Goal: Book appointment/travel/reservation

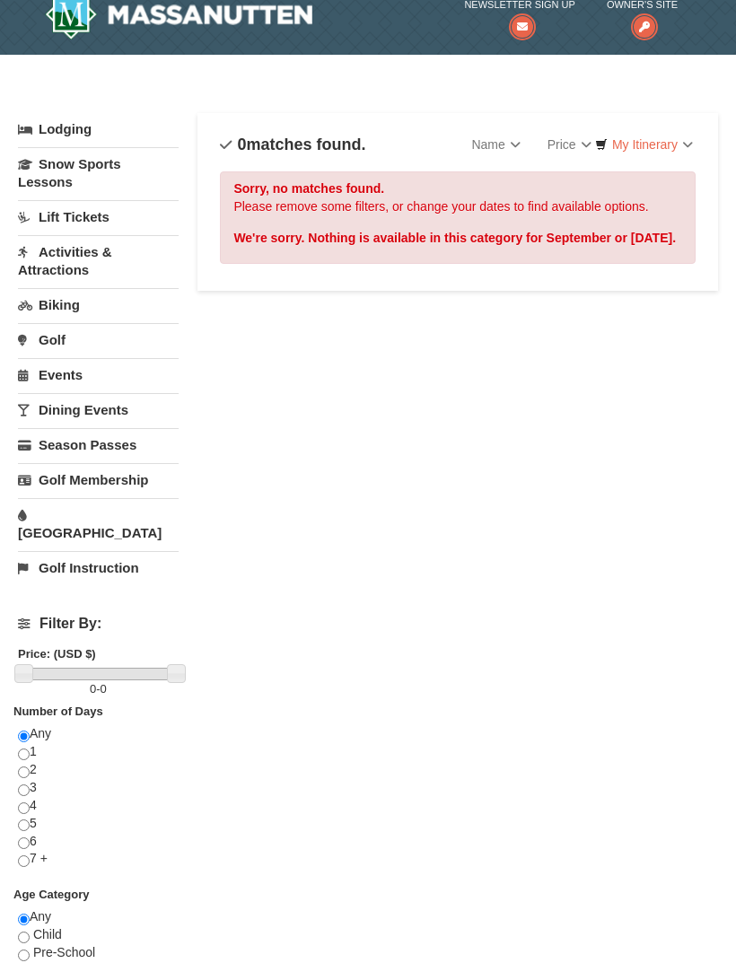
scroll to position [23, 0]
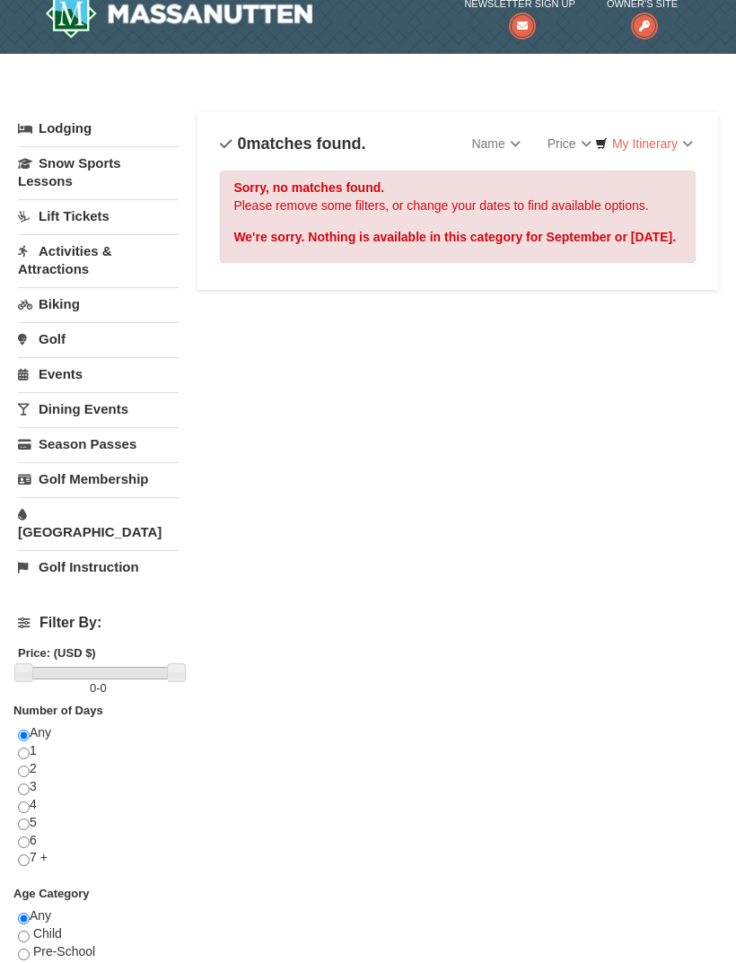
click at [81, 259] on link "Activities & Attractions" at bounding box center [98, 259] width 161 height 51
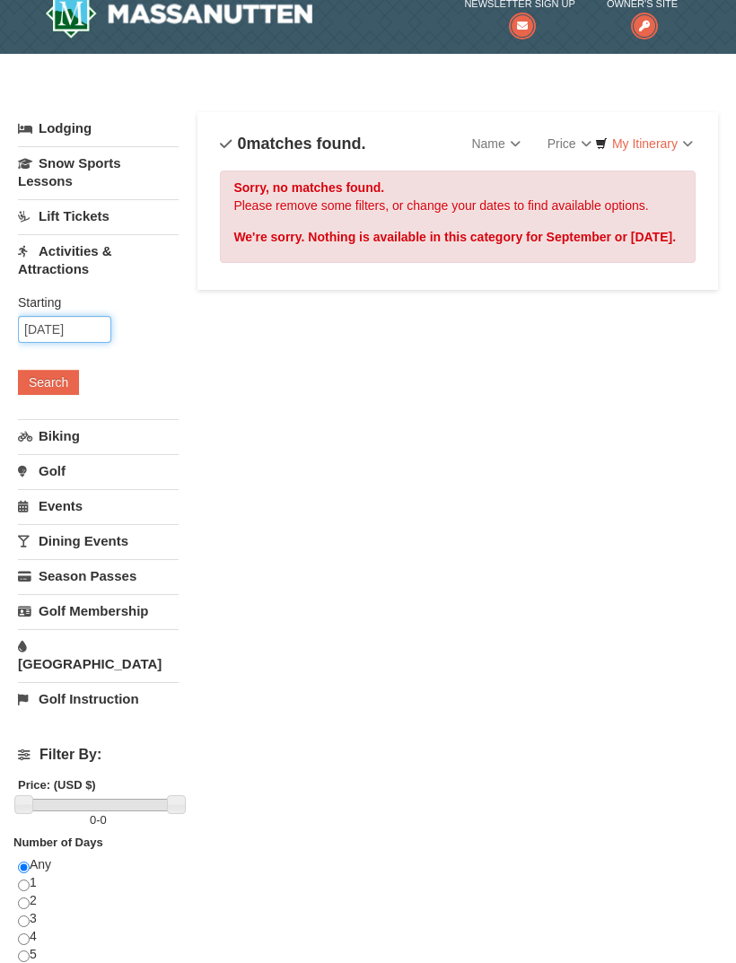
click at [77, 324] on input "[DATE]" at bounding box center [64, 329] width 93 height 27
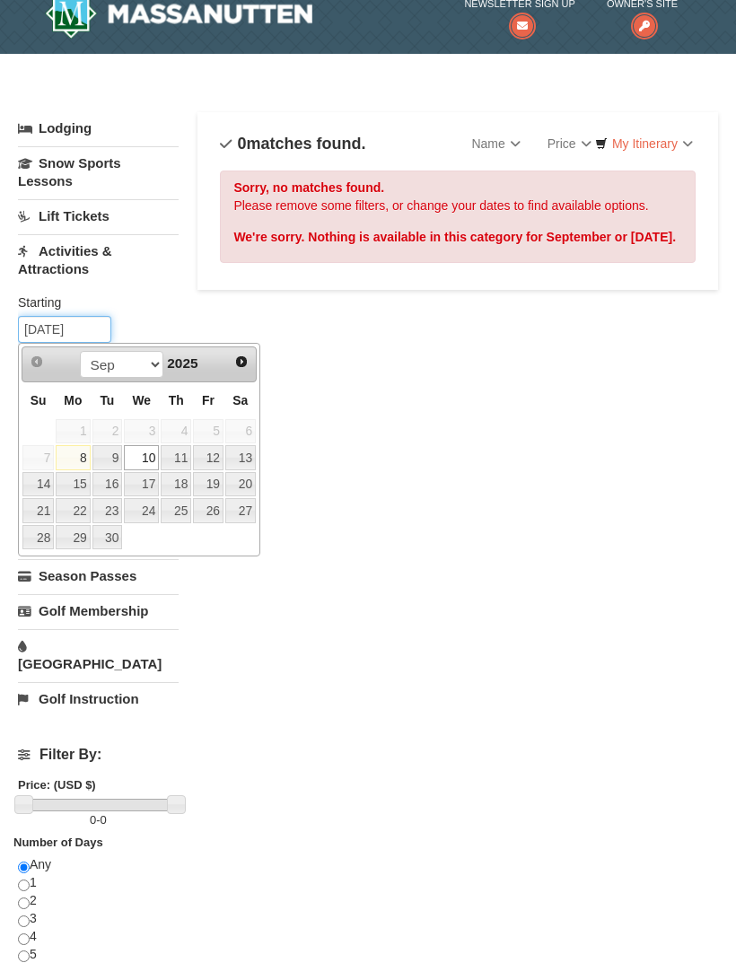
scroll to position [22, 0]
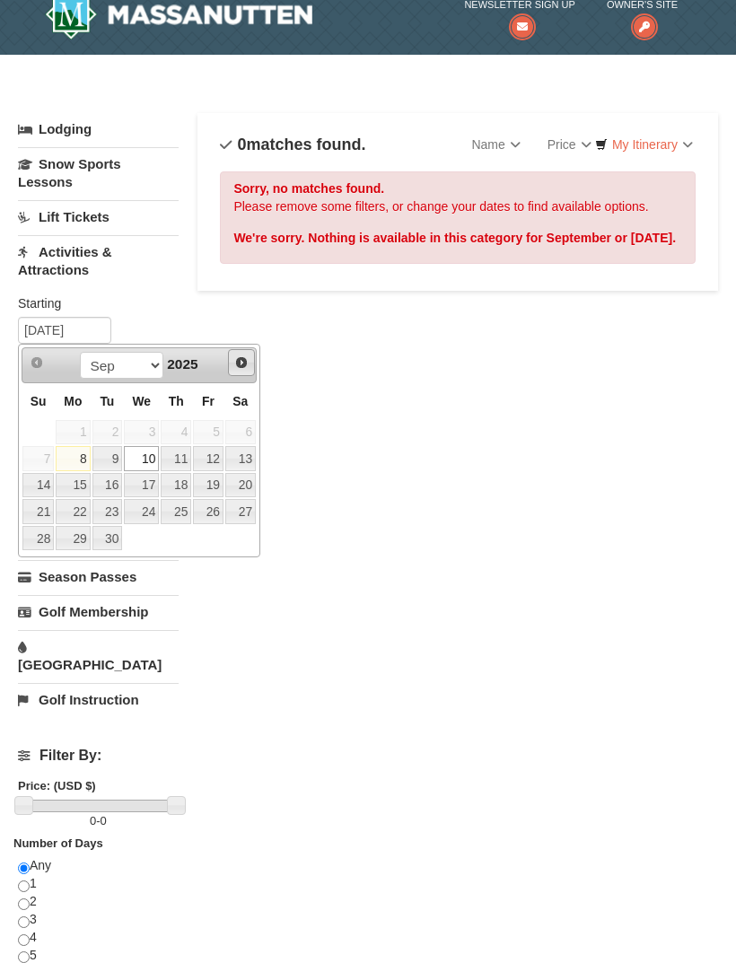
click at [237, 358] on span "Next" at bounding box center [241, 363] width 14 height 14
click at [252, 356] on link "Next" at bounding box center [241, 362] width 27 height 27
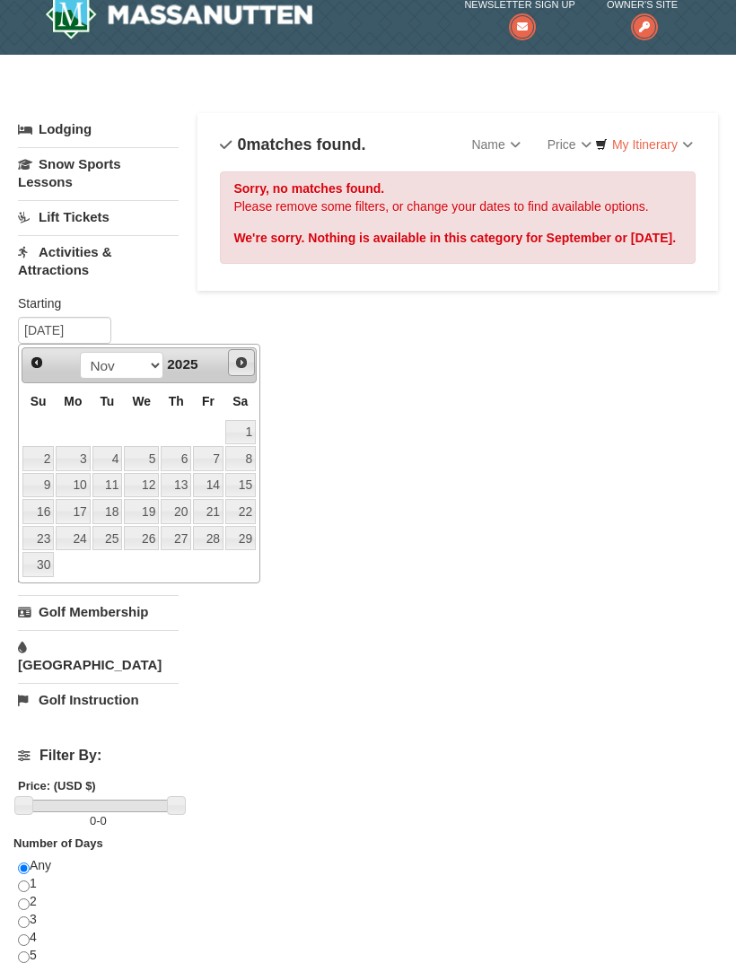
click at [245, 363] on span "Next" at bounding box center [241, 363] width 14 height 14
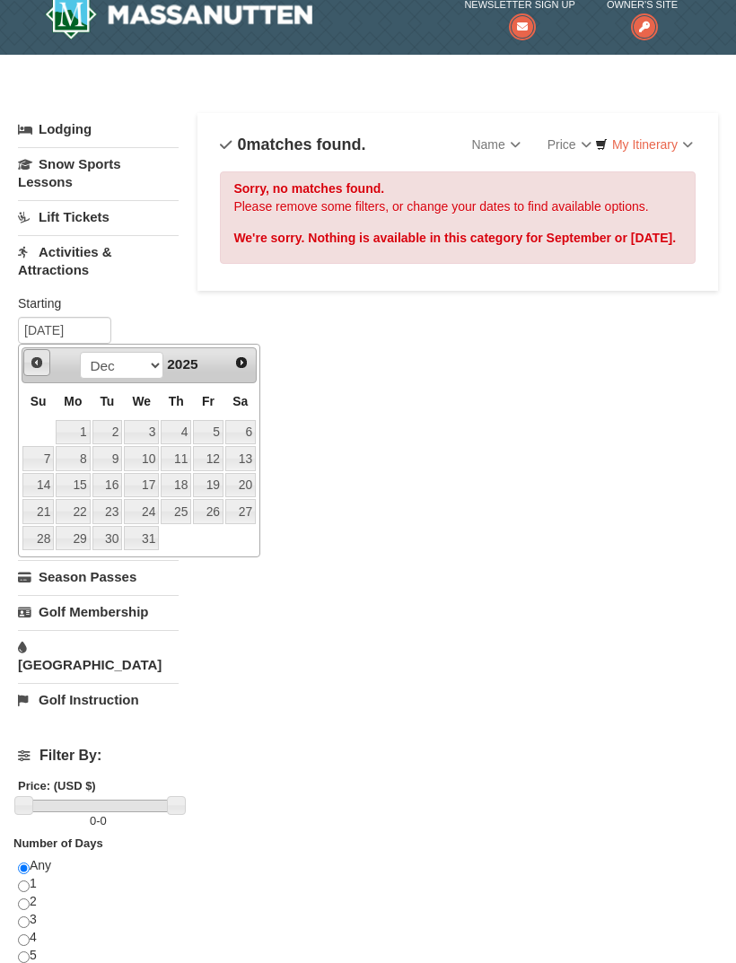
click at [40, 369] on link "Prev" at bounding box center [36, 362] width 27 height 27
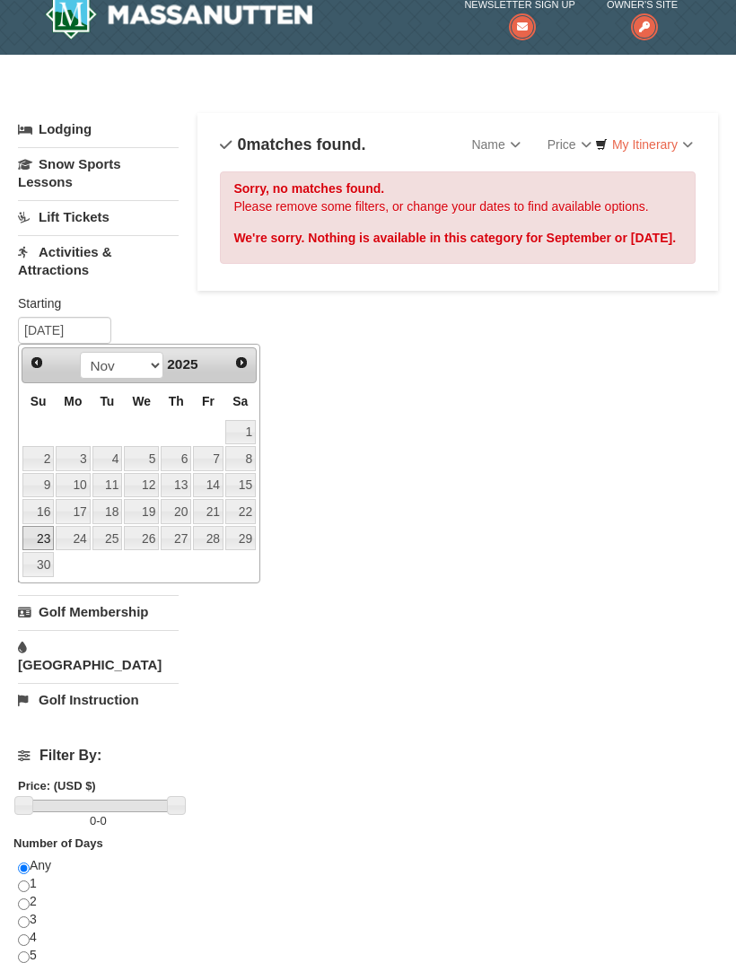
click at [34, 544] on link "23" at bounding box center [37, 538] width 31 height 25
type input "[DATE]"
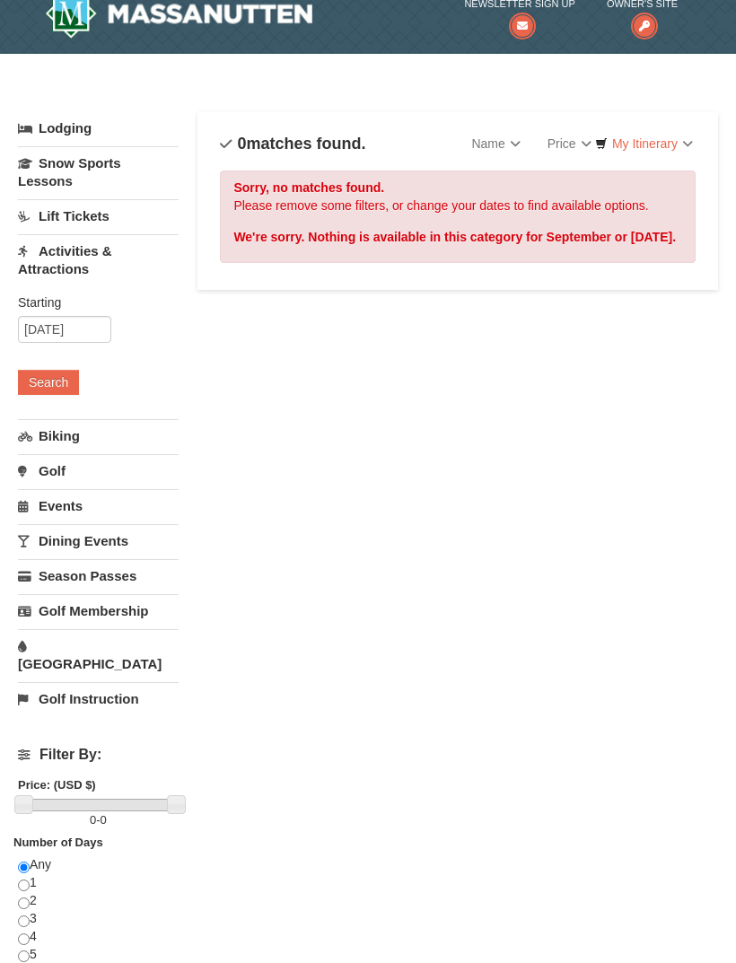
scroll to position [23, 0]
click at [67, 382] on button "Search" at bounding box center [48, 382] width 61 height 25
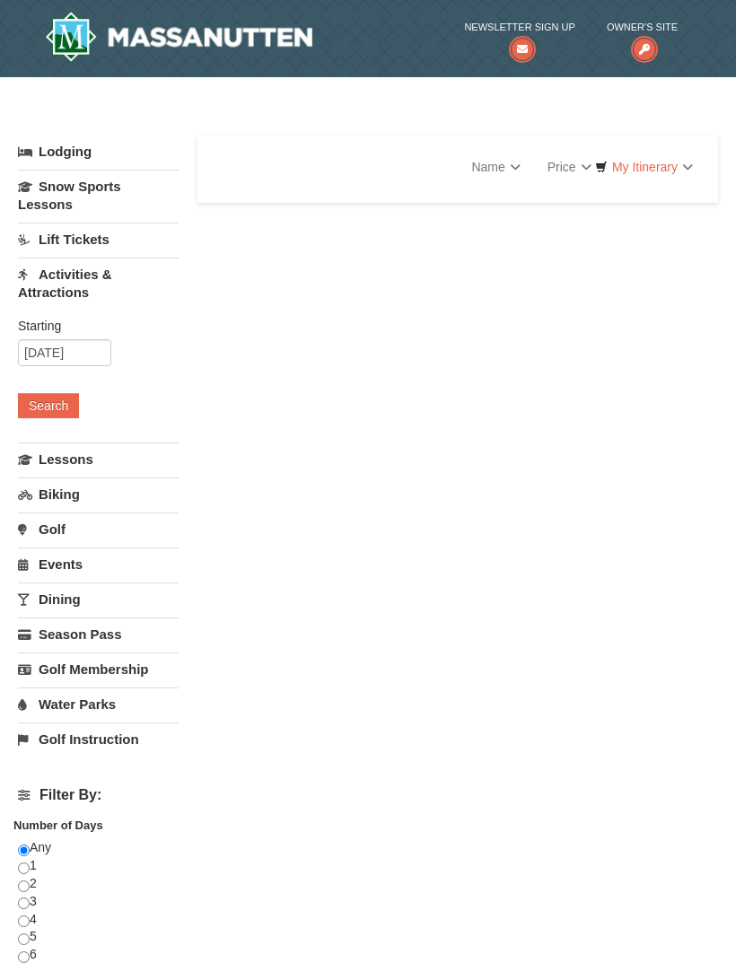
select select "9"
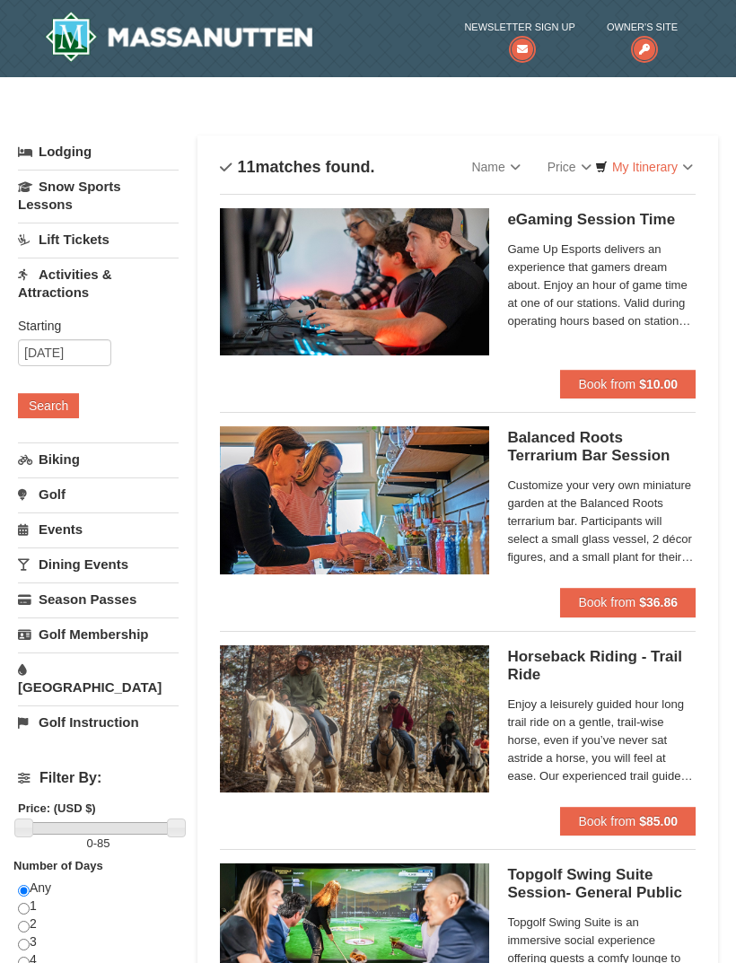
click at [86, 286] on link "Activities & Attractions" at bounding box center [98, 283] width 161 height 51
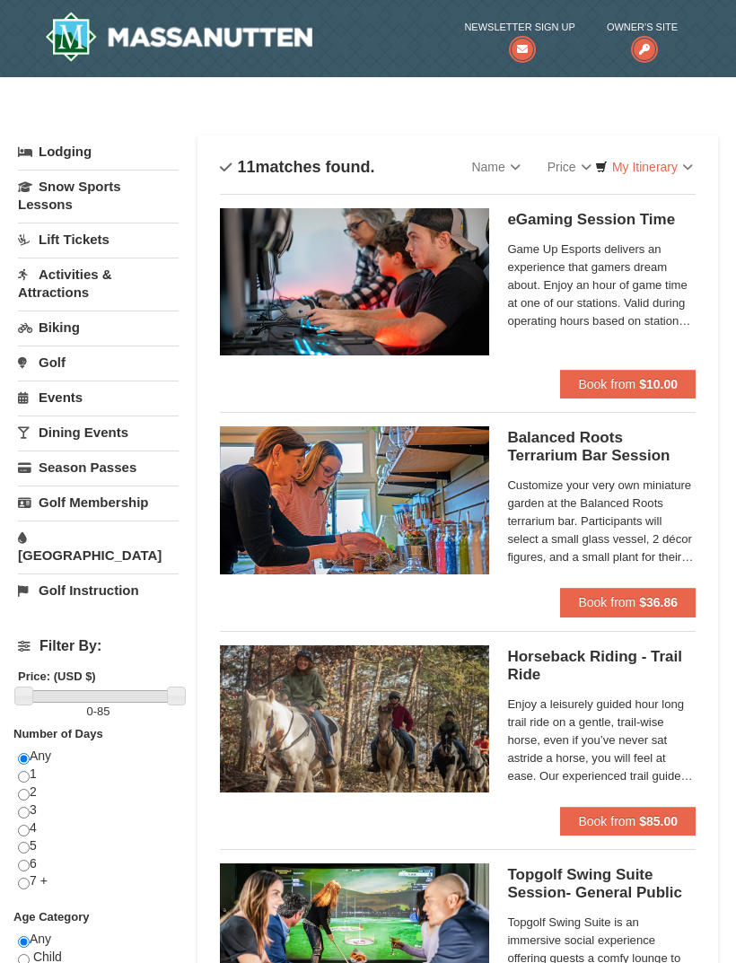
click at [78, 291] on link "Activities & Attractions" at bounding box center [98, 283] width 161 height 51
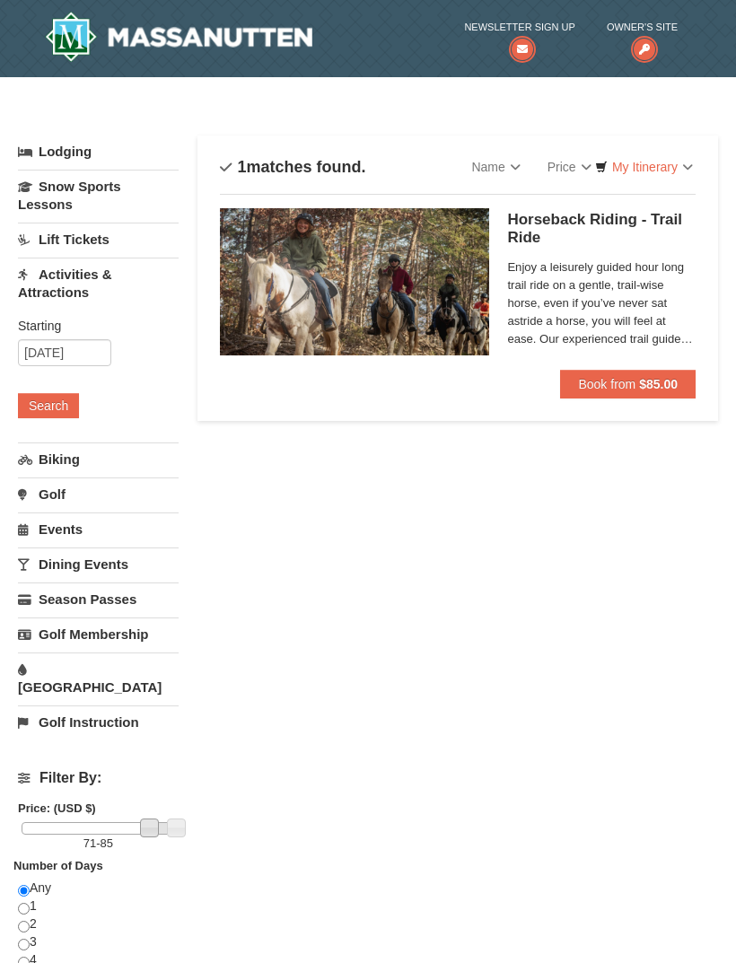
click at [89, 459] on link "Biking" at bounding box center [98, 459] width 161 height 33
click at [42, 296] on link "Activities & Attractions" at bounding box center [98, 283] width 161 height 51
click at [66, 400] on button "Search" at bounding box center [48, 405] width 61 height 25
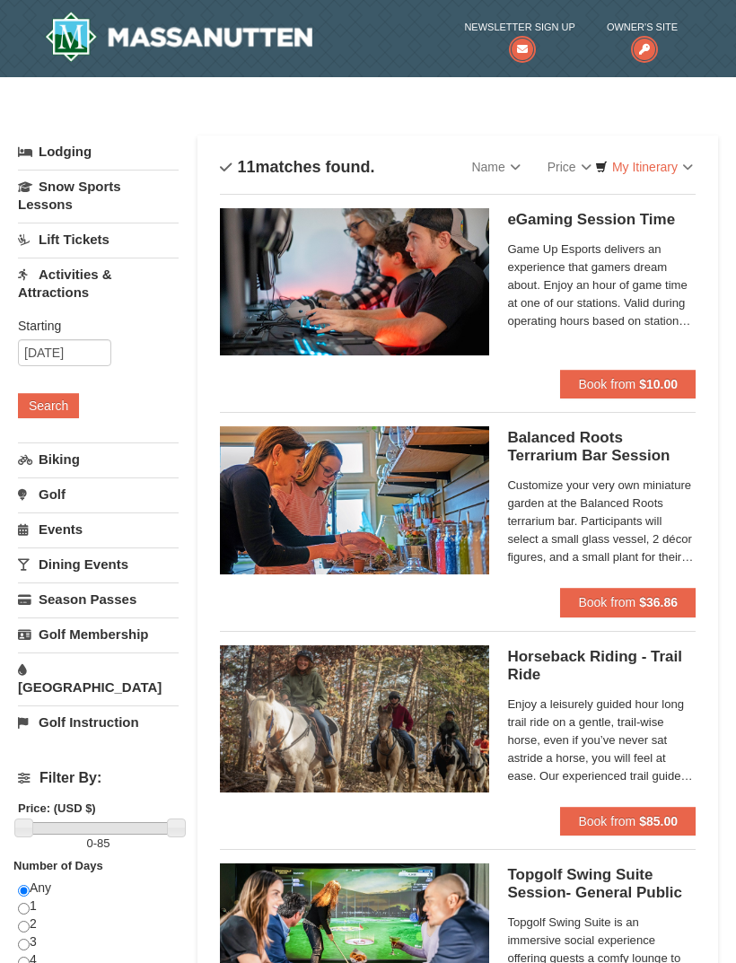
click at [123, 206] on link "Snow Sports Lessons" at bounding box center [98, 195] width 161 height 51
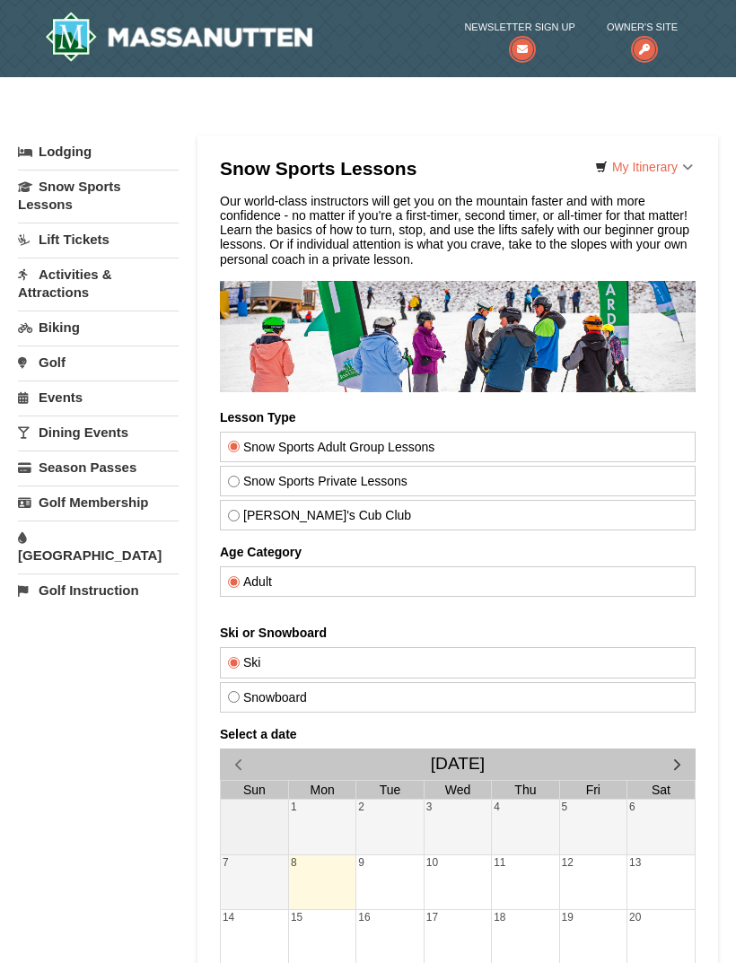
click at [101, 391] on link "Events" at bounding box center [98, 397] width 161 height 33
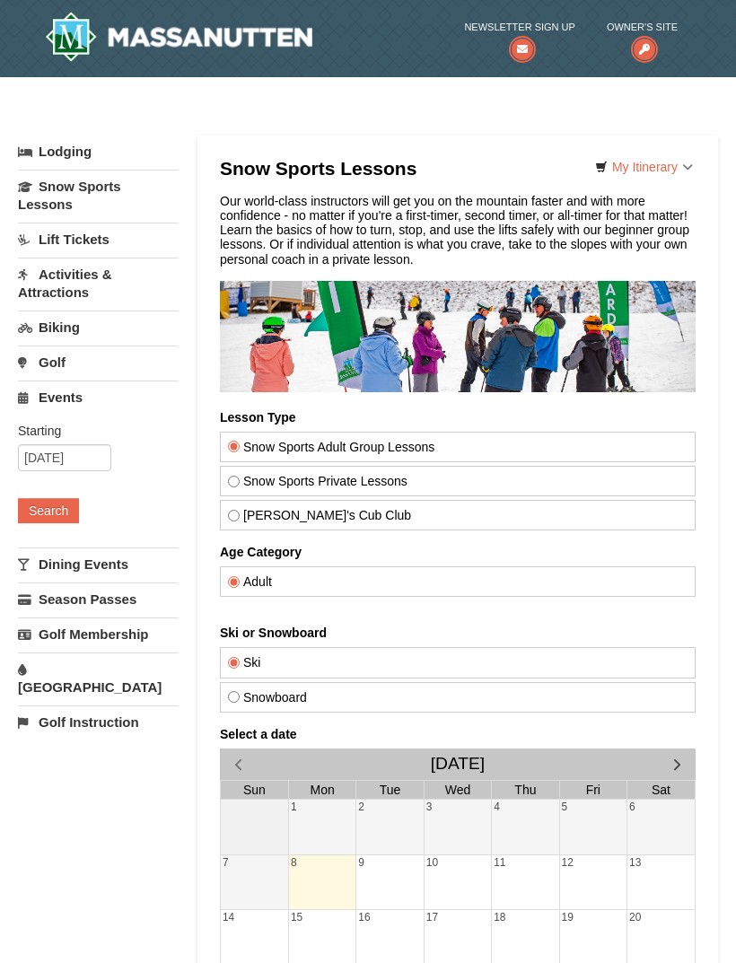
click at [136, 290] on link "Activities & Attractions" at bounding box center [98, 283] width 161 height 51
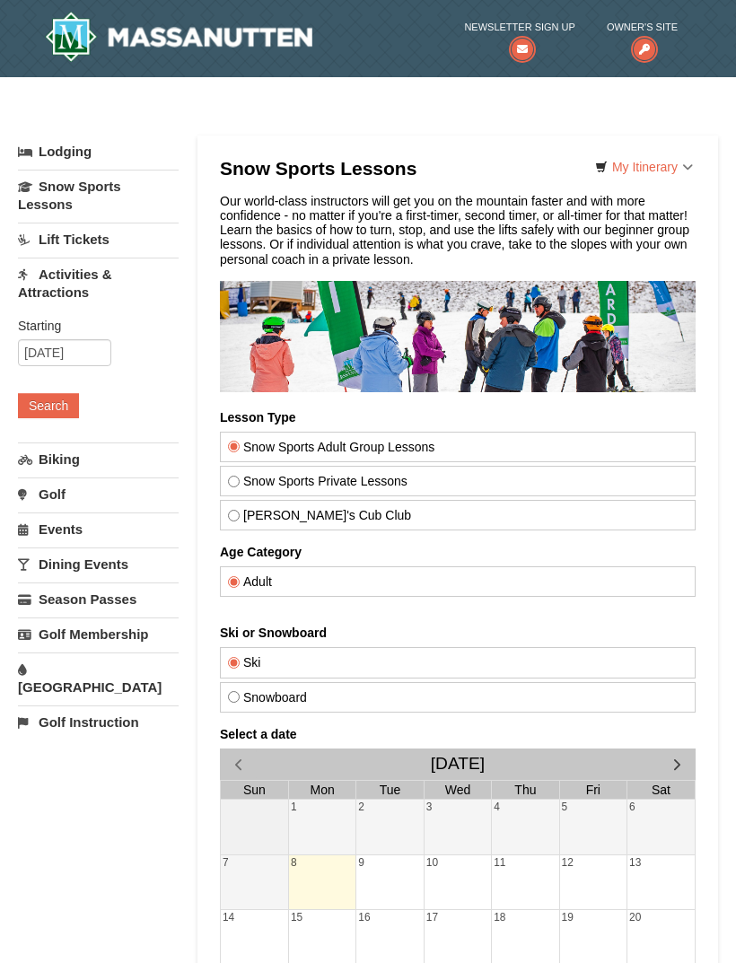
click at [65, 408] on button "Search" at bounding box center [48, 405] width 61 height 25
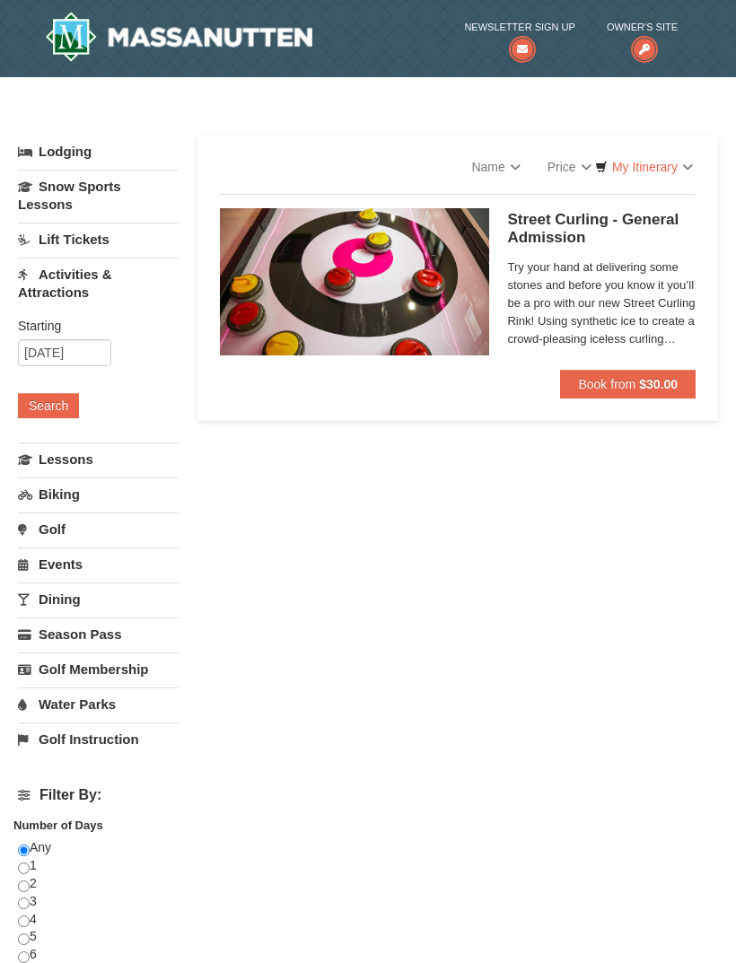
select select "9"
